Goal: Find specific page/section: Find specific page/section

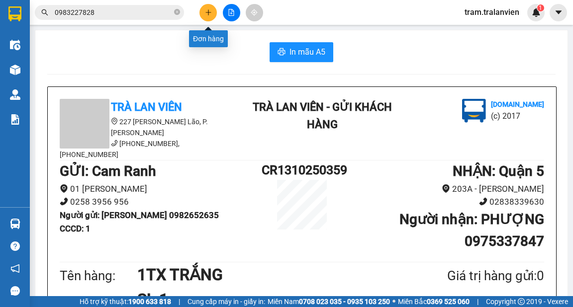
click at [207, 12] on icon "plus" at bounding box center [208, 12] width 7 height 7
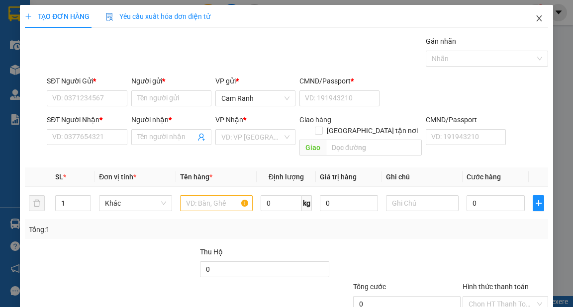
click at [535, 20] on icon "close" at bounding box center [539, 18] width 8 height 8
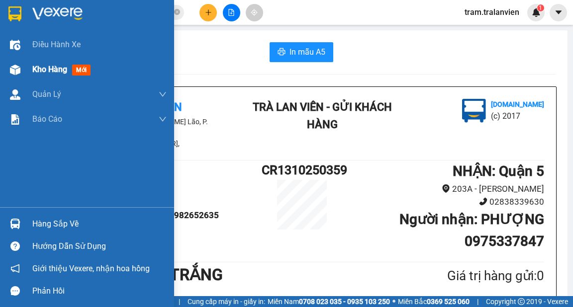
click at [48, 70] on span "Kho hàng" at bounding box center [49, 69] width 35 height 9
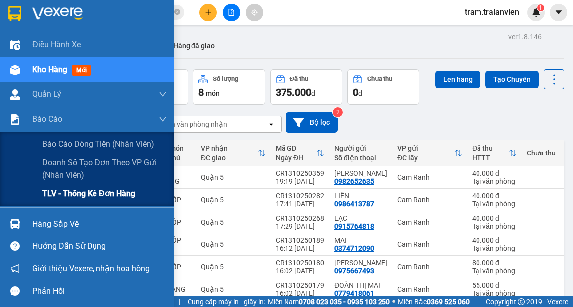
click at [70, 190] on span "TLV - Thống kê đơn hàng" at bounding box center [88, 194] width 93 height 12
